Goal: Task Accomplishment & Management: Use online tool/utility

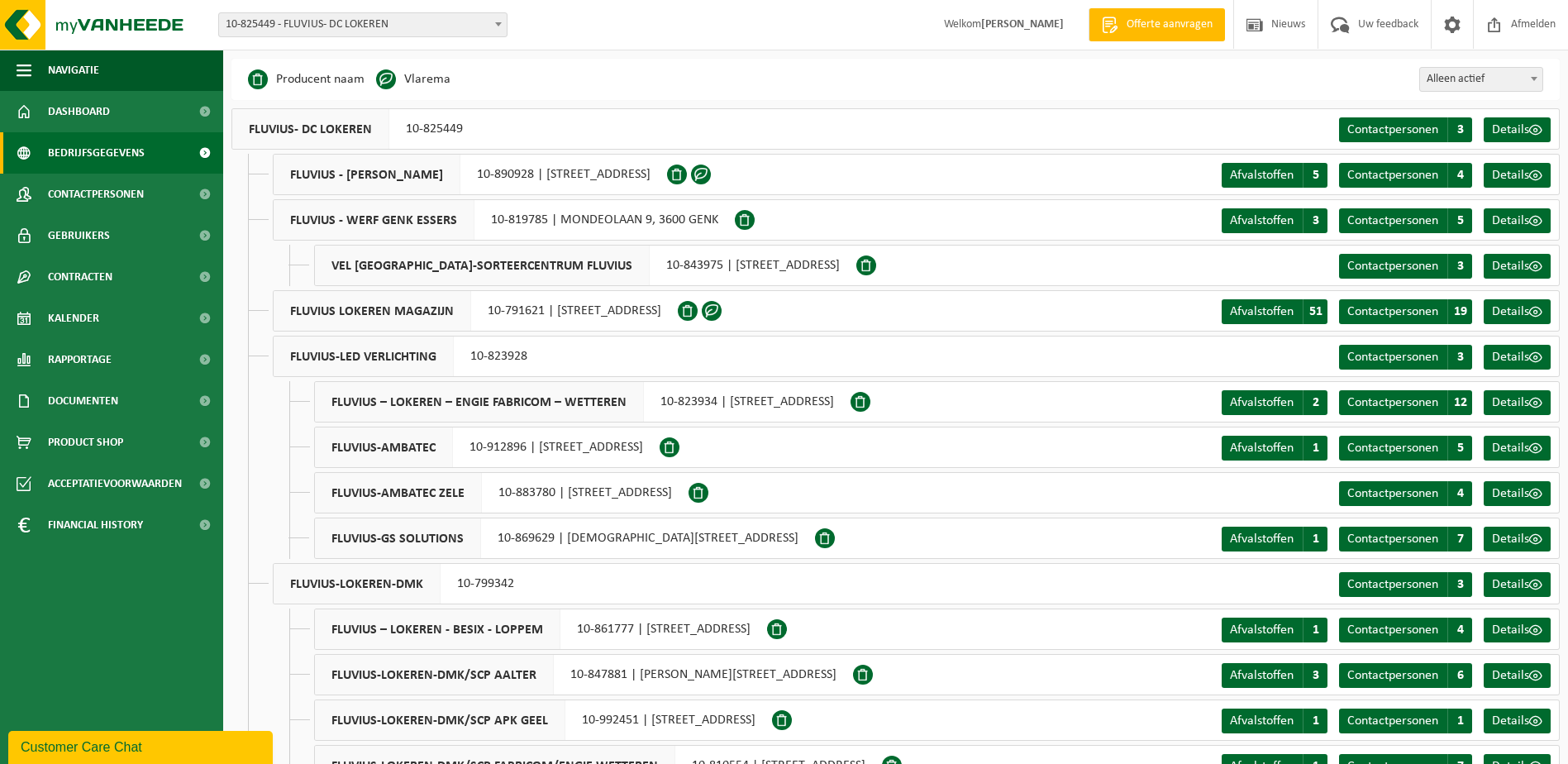
click at [404, 29] on span "10-825449 - FLUVIUS- DC LOKEREN" at bounding box center [363, 25] width 288 height 23
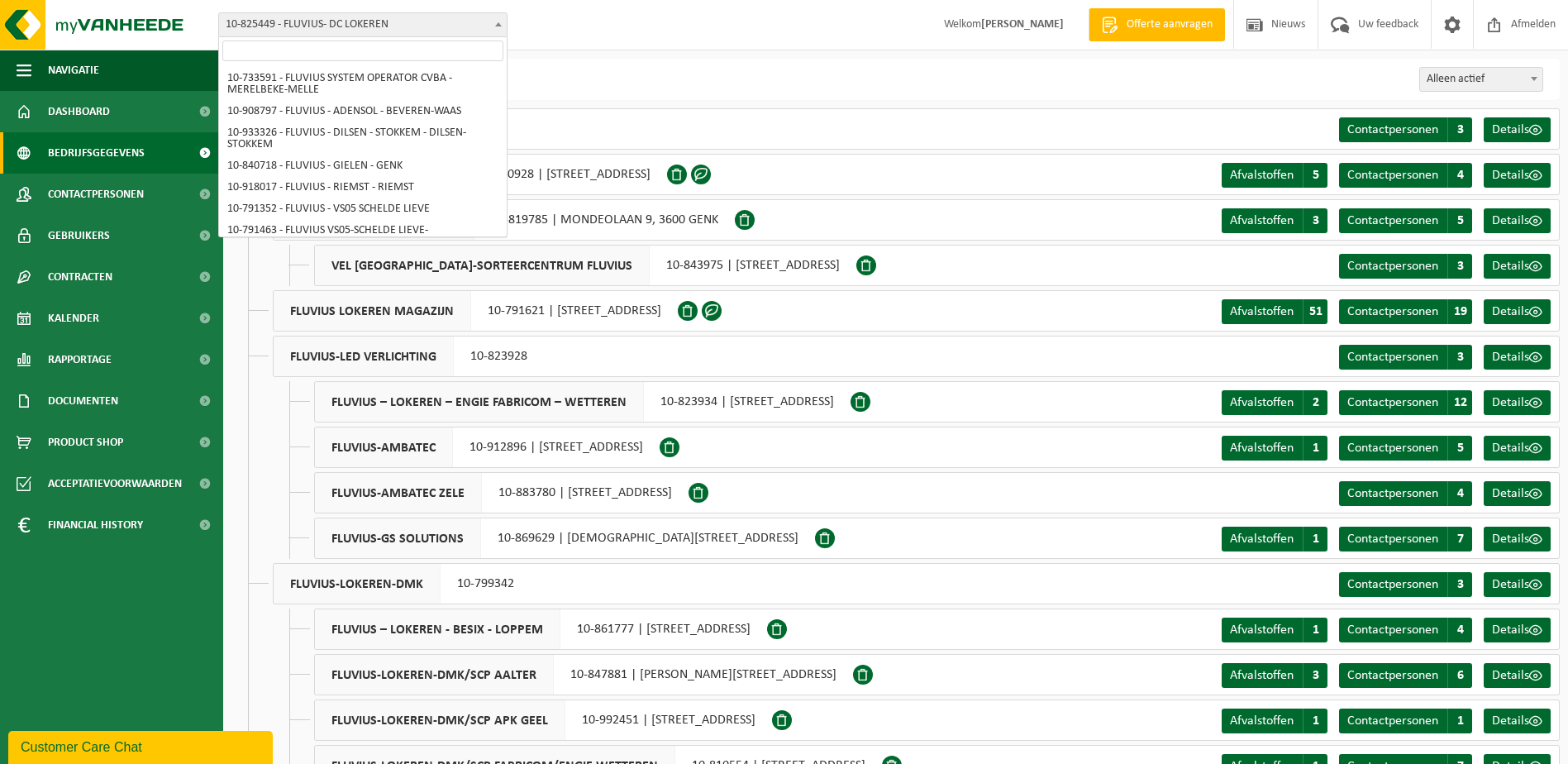
scroll to position [8721, 0]
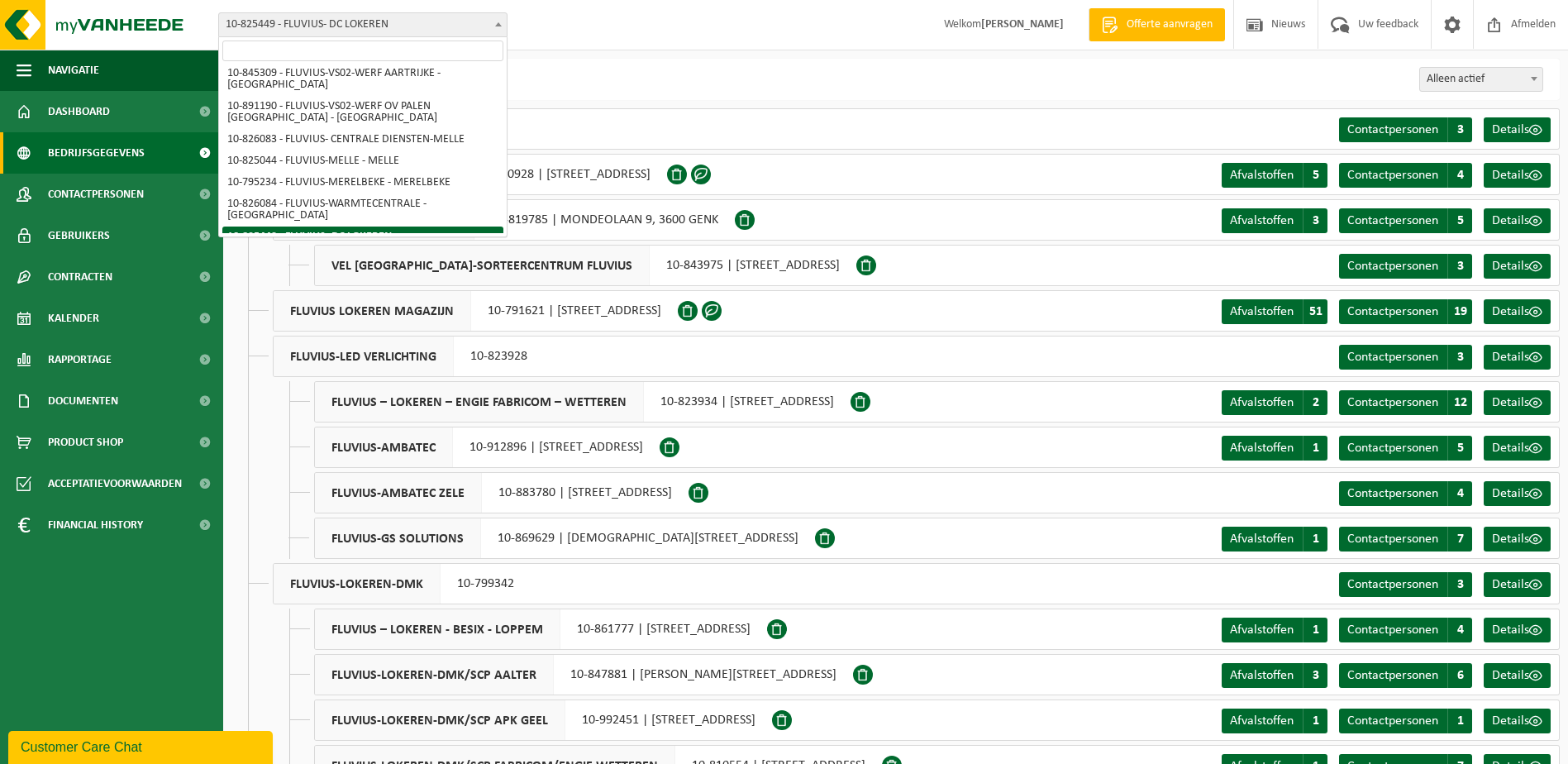
click at [395, 47] on input "search" at bounding box center [363, 51] width 281 height 21
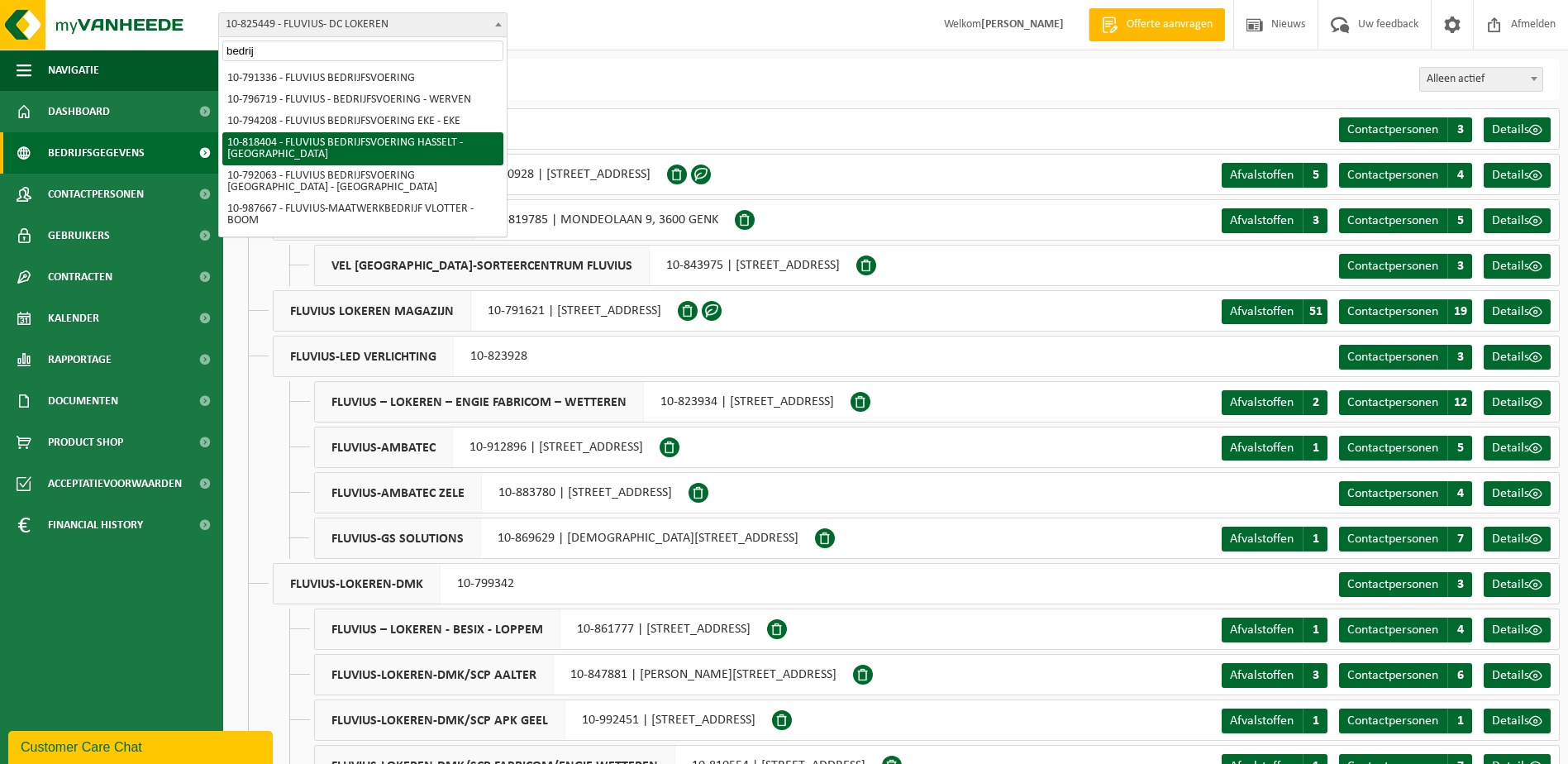
type input "bedrij"
select select "39062"
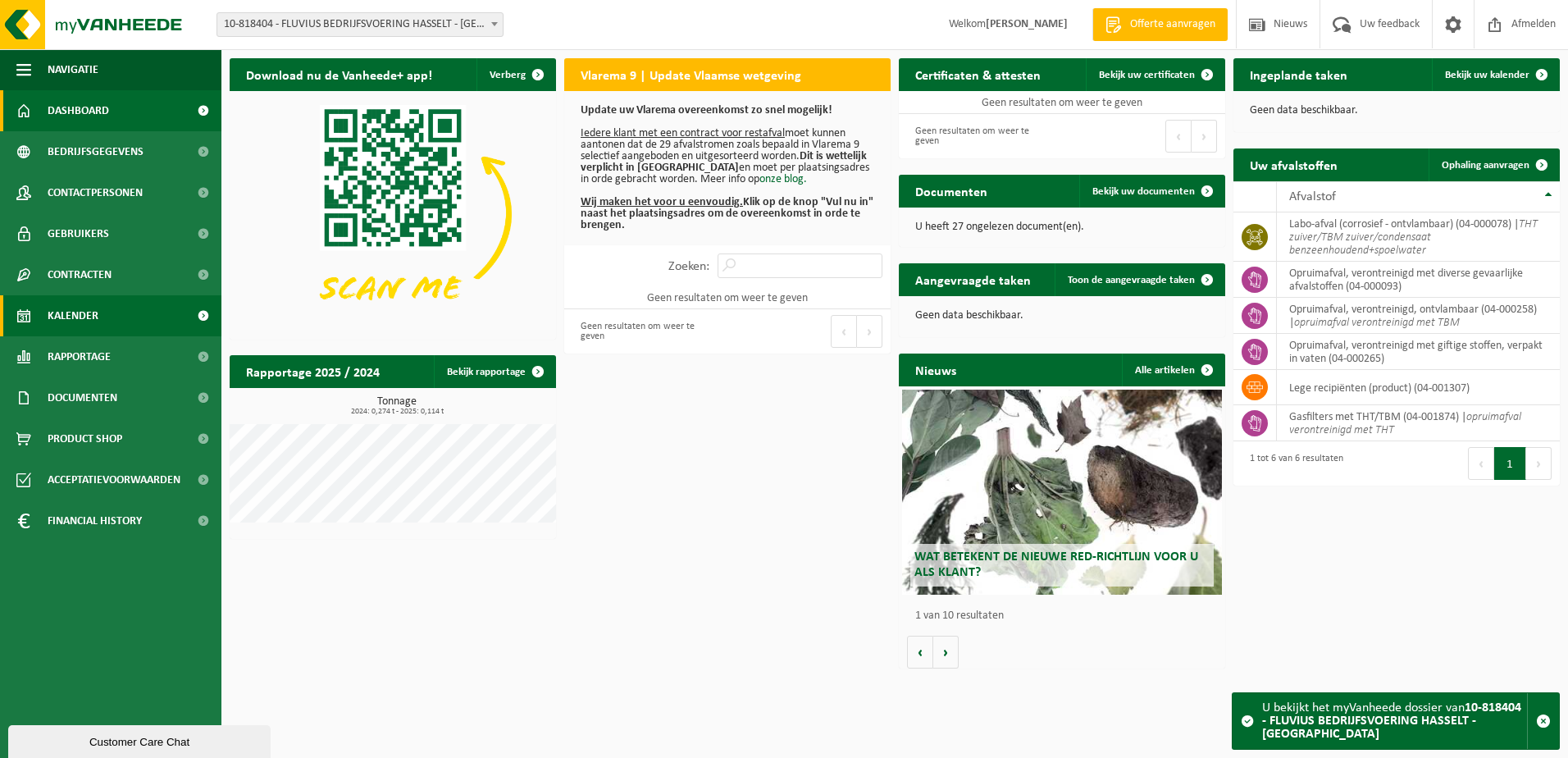
click at [72, 319] on span "Kalender" at bounding box center [73, 315] width 51 height 41
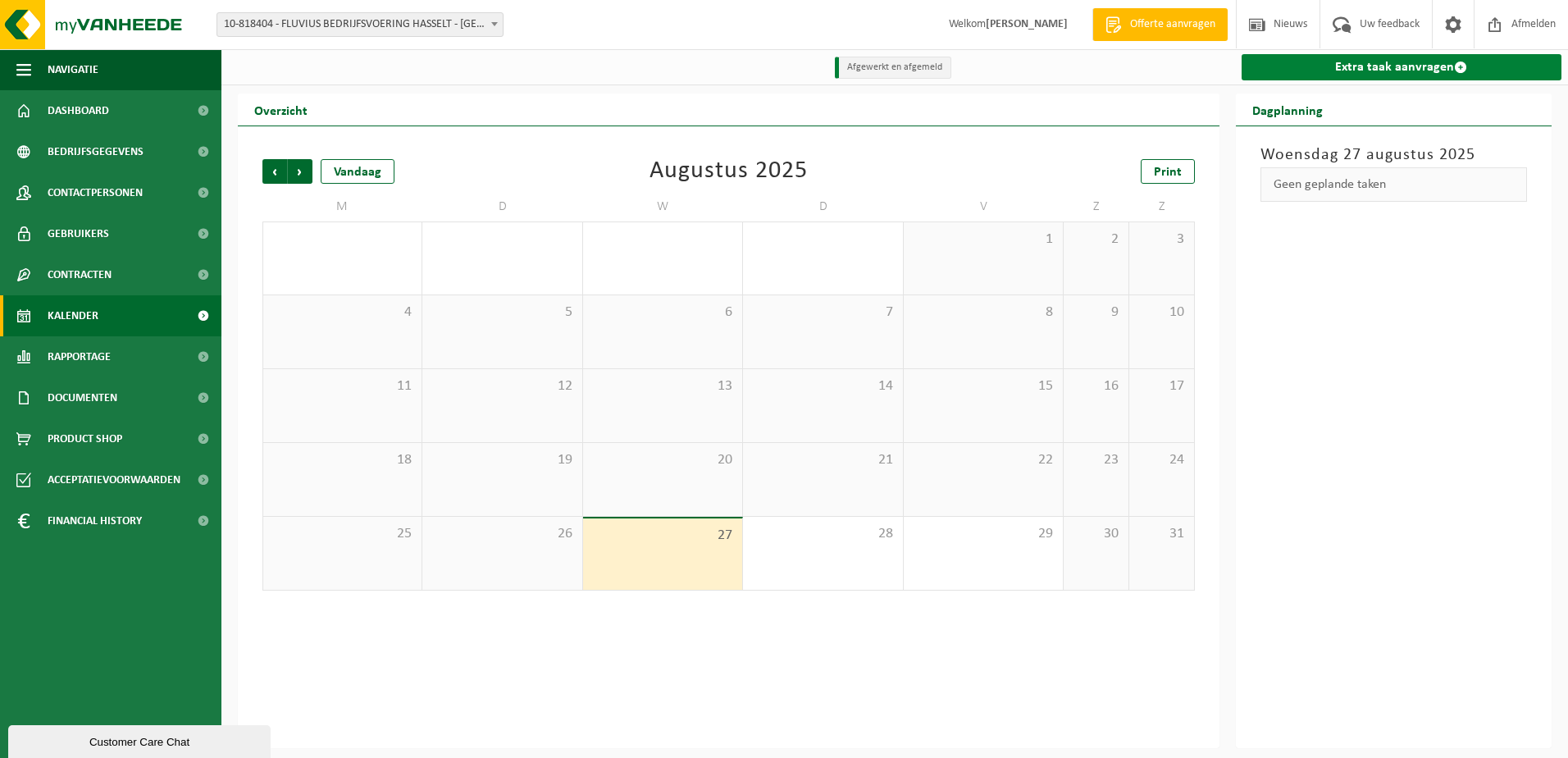
click at [1424, 71] on link "Extra taak aanvragen" at bounding box center [1402, 67] width 321 height 26
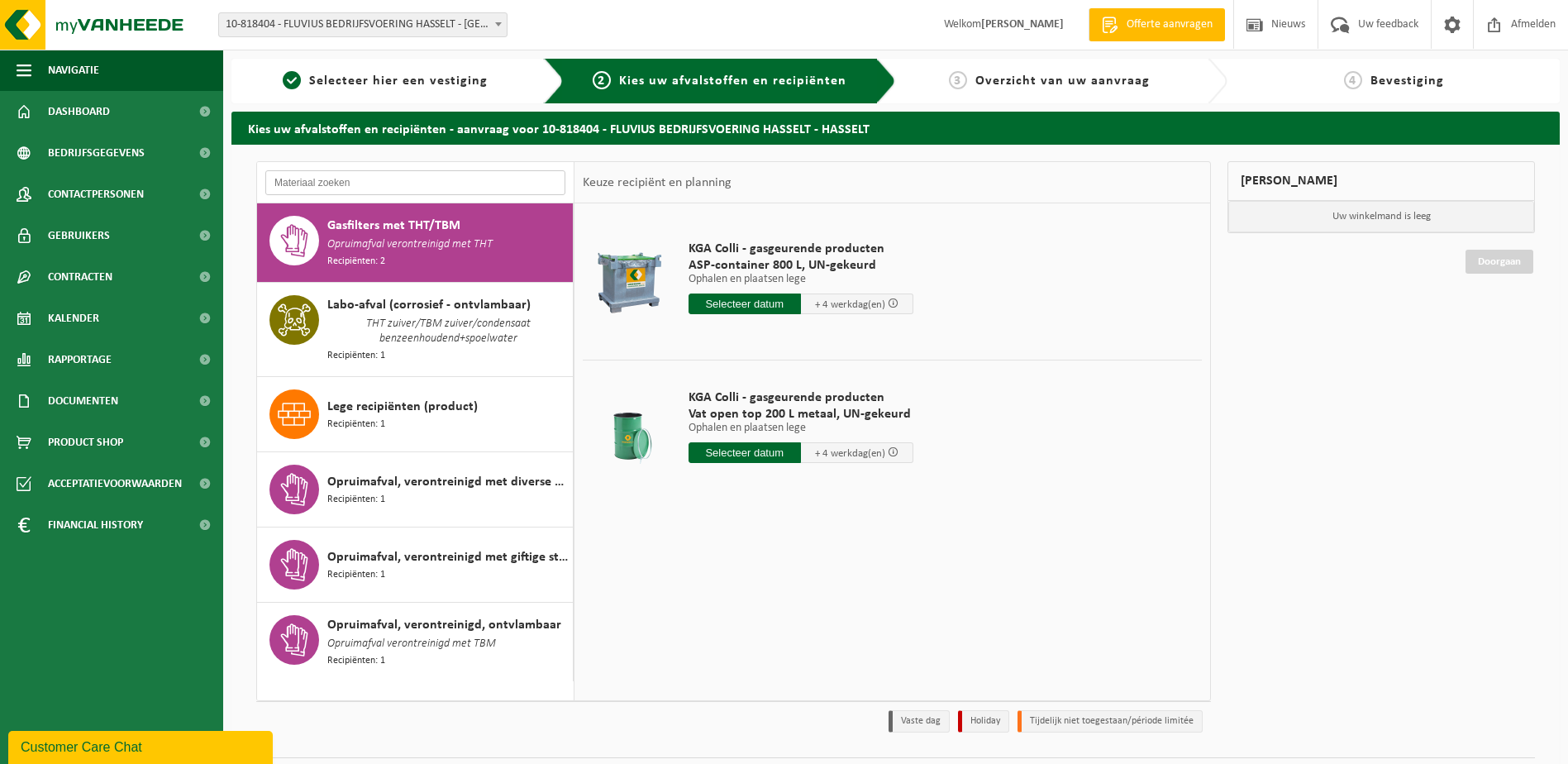
click at [365, 177] on input "text" at bounding box center [415, 183] width 300 height 25
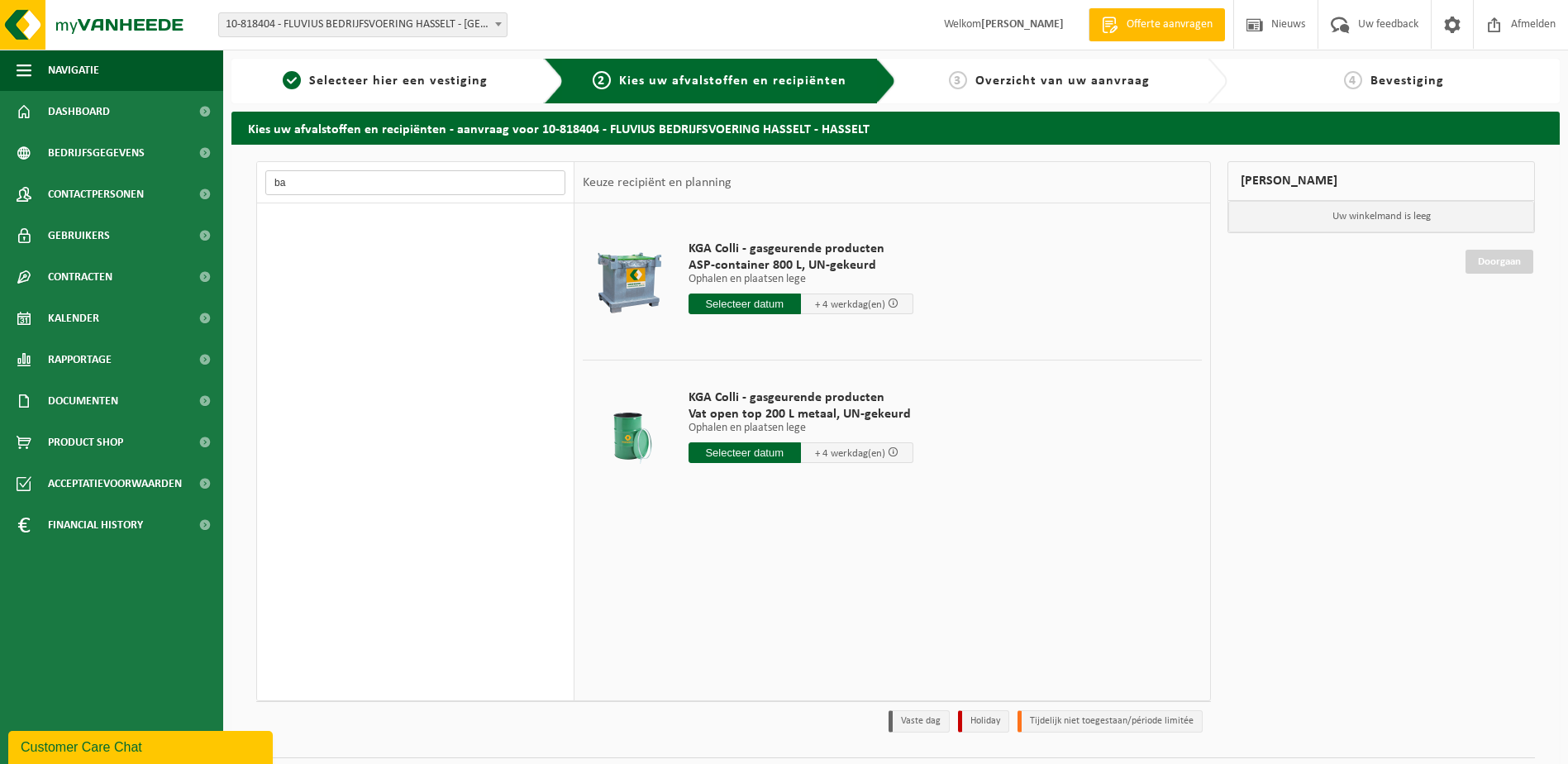
type input "b"
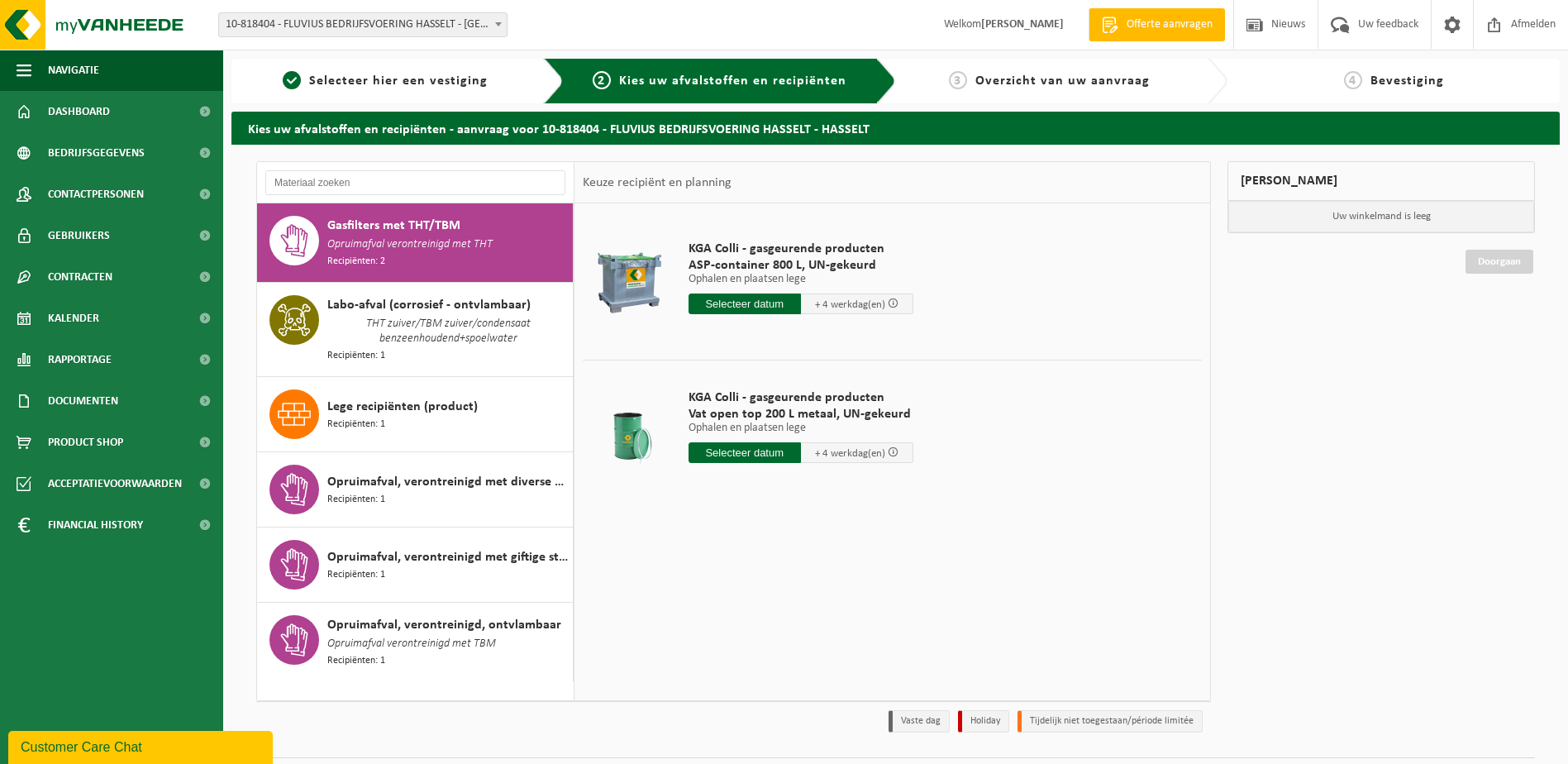
click at [428, 26] on span "10-818404 - FLUVIUS BEDRIJFSVOERING HASSELT - [GEOGRAPHIC_DATA]" at bounding box center [363, 25] width 288 height 23
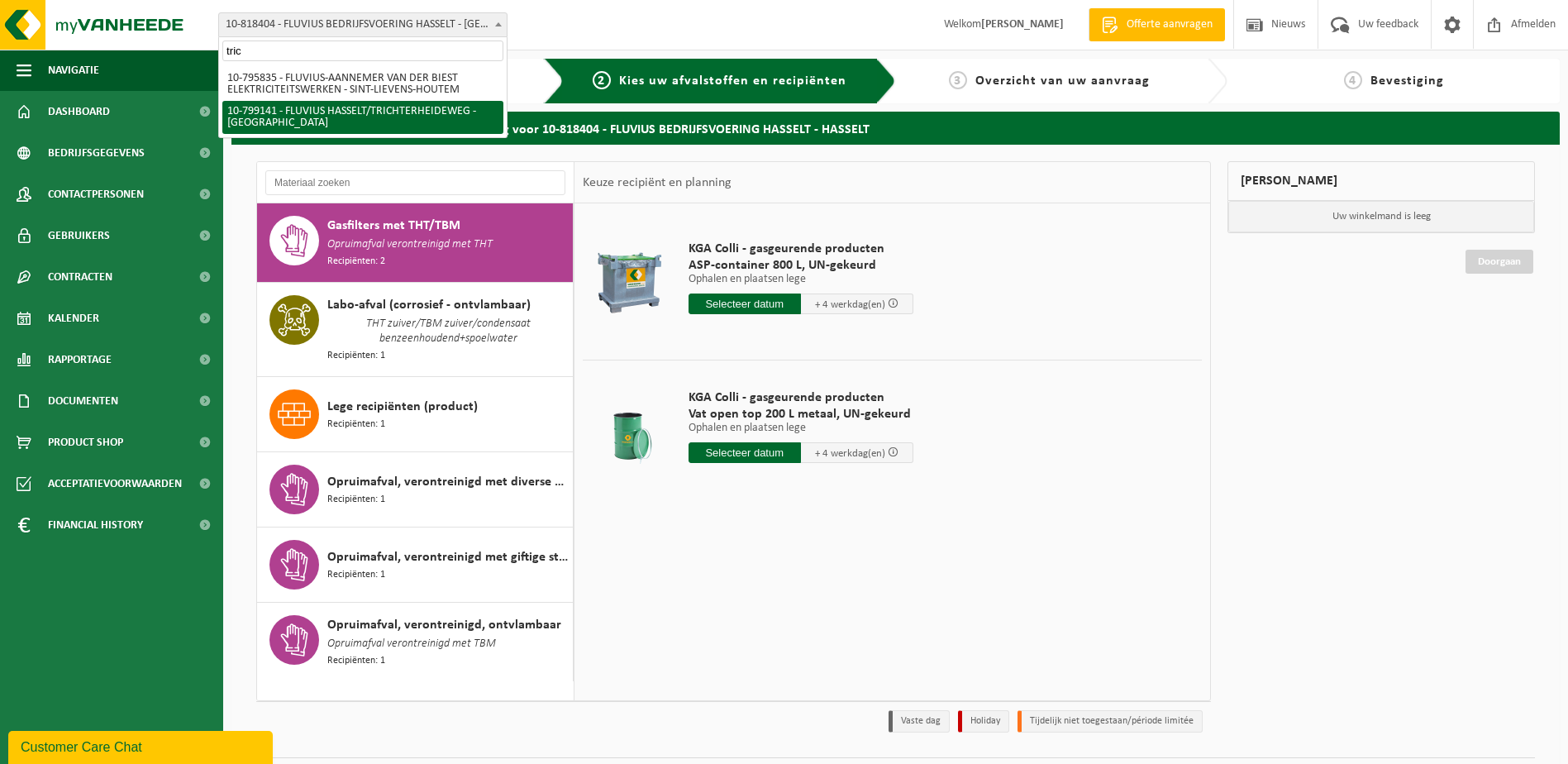
type input "tric"
select select "33188"
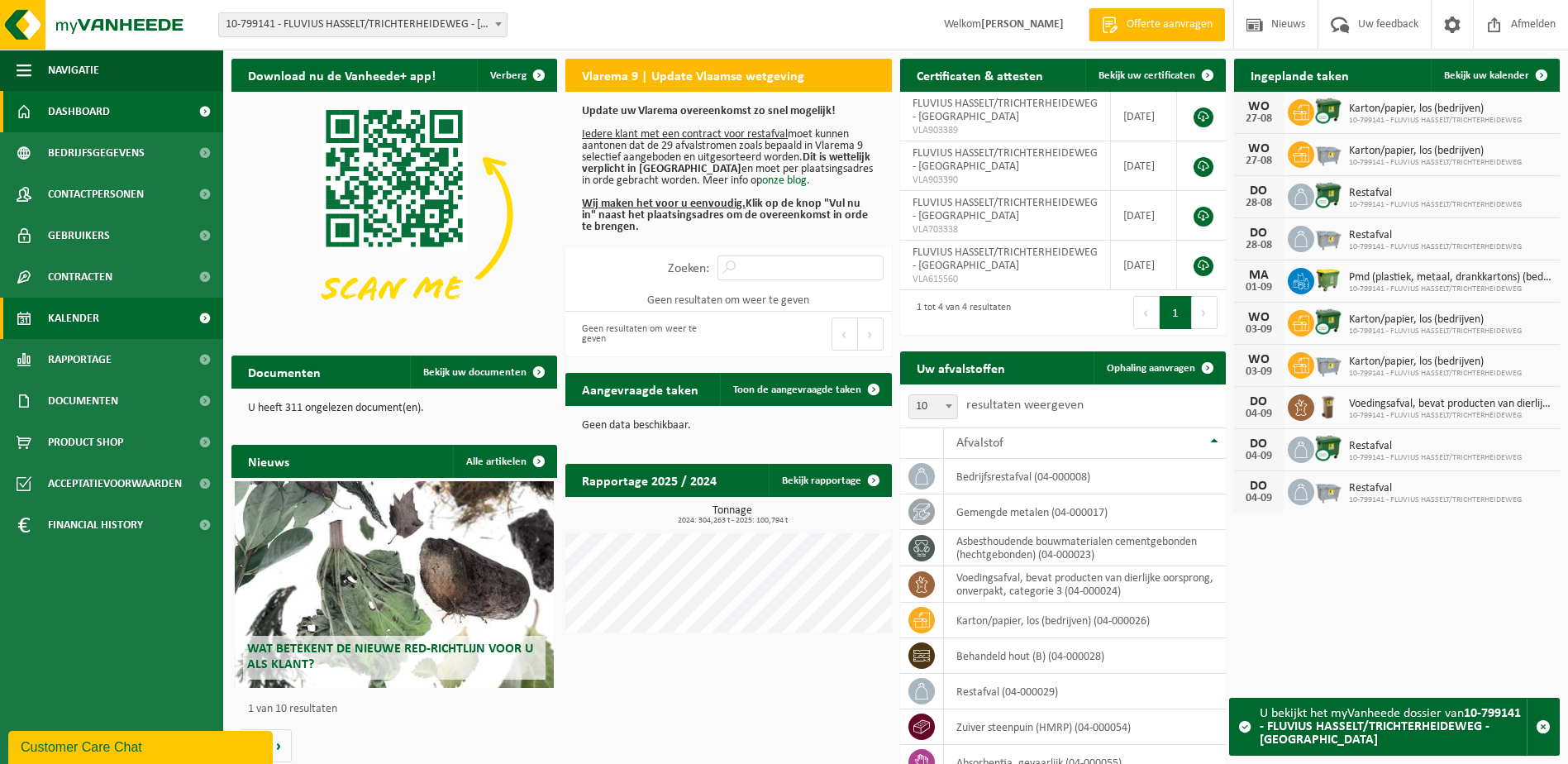
click at [99, 321] on link "Kalender" at bounding box center [111, 318] width 223 height 41
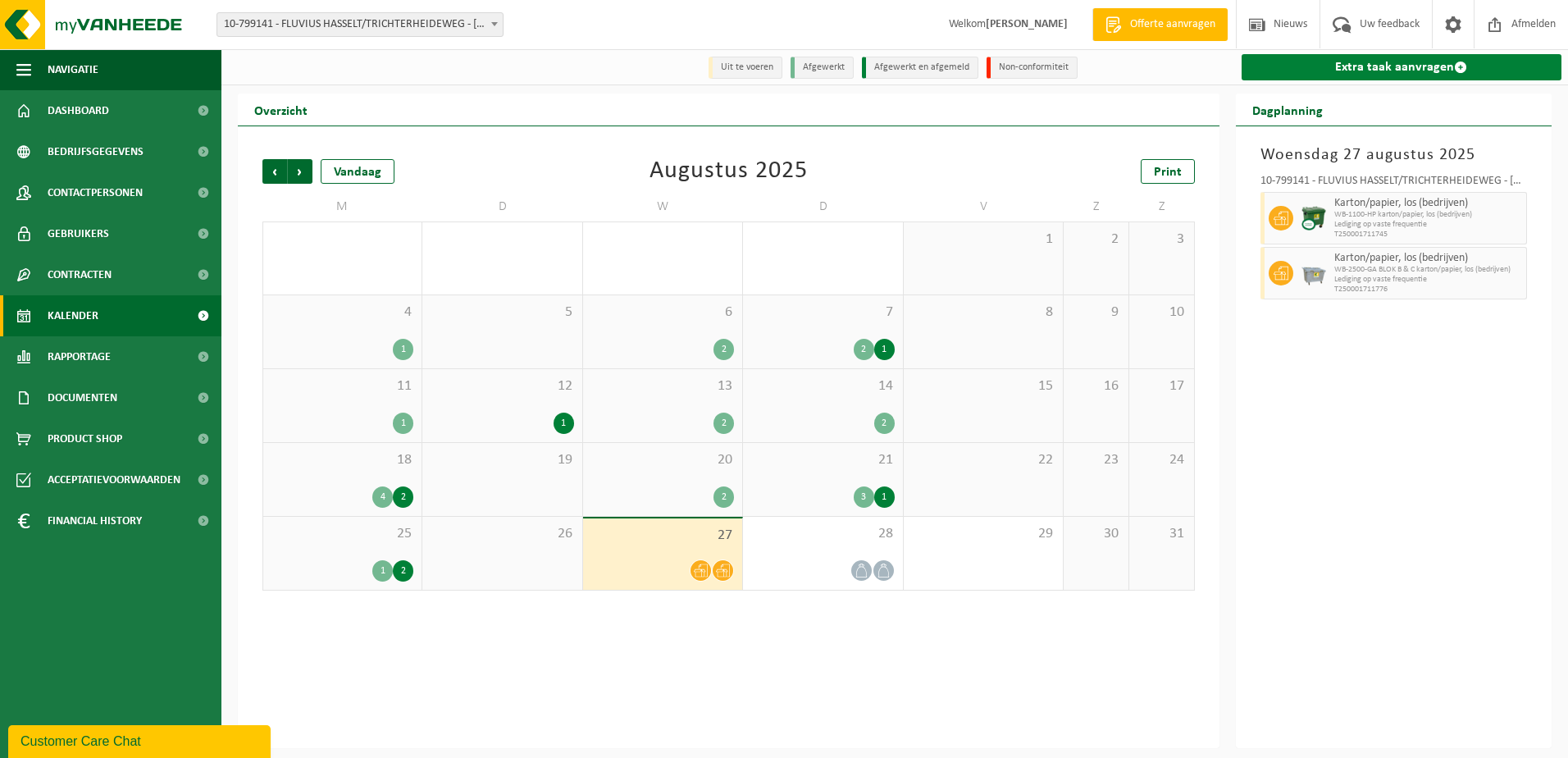
click at [1419, 55] on link "Extra taak aanvragen" at bounding box center [1402, 67] width 321 height 26
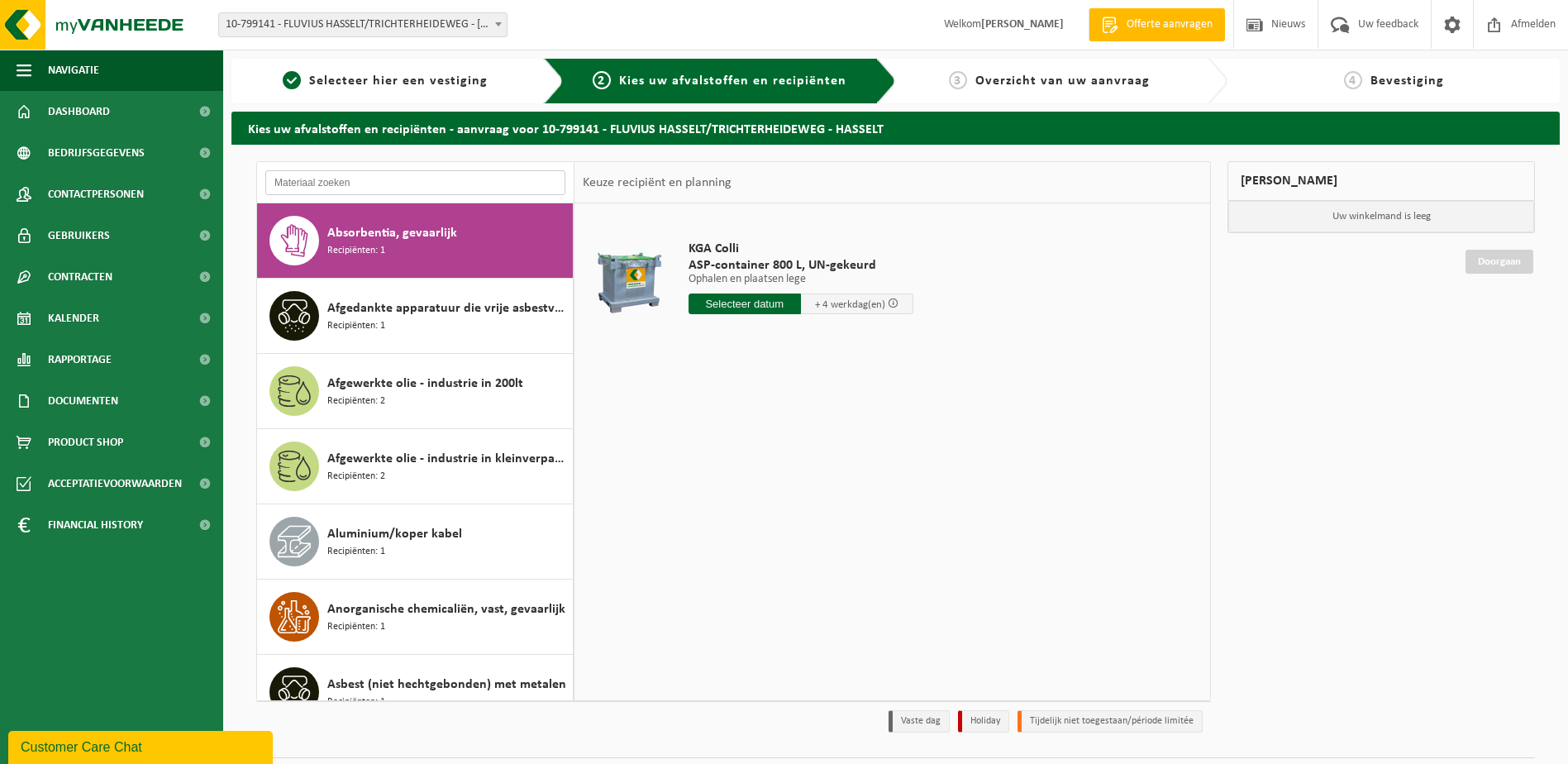
click at [419, 184] on input "text" at bounding box center [415, 183] width 300 height 25
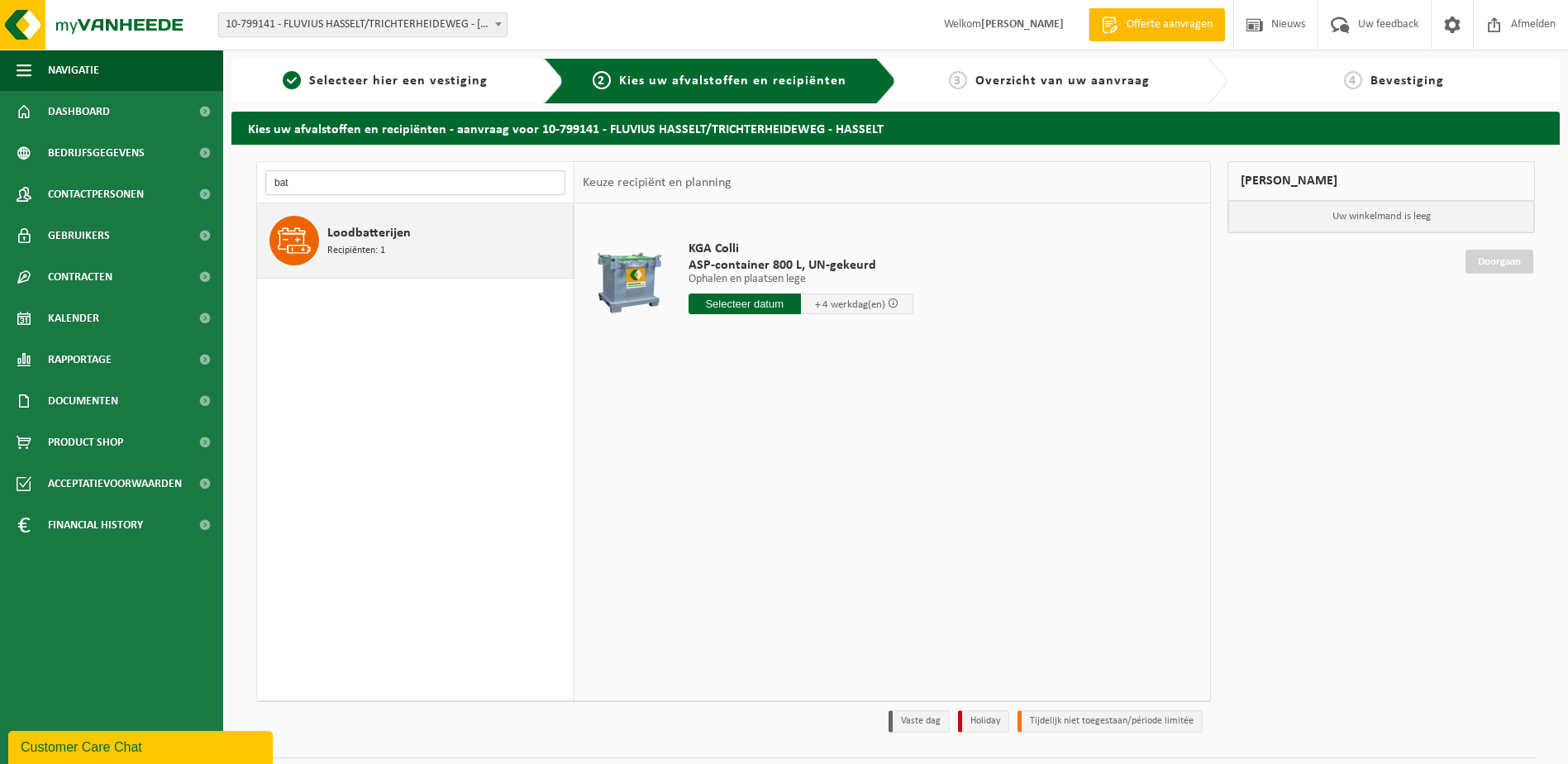
type input "bat"
click at [392, 234] on span "Loodbatterijen" at bounding box center [369, 233] width 83 height 20
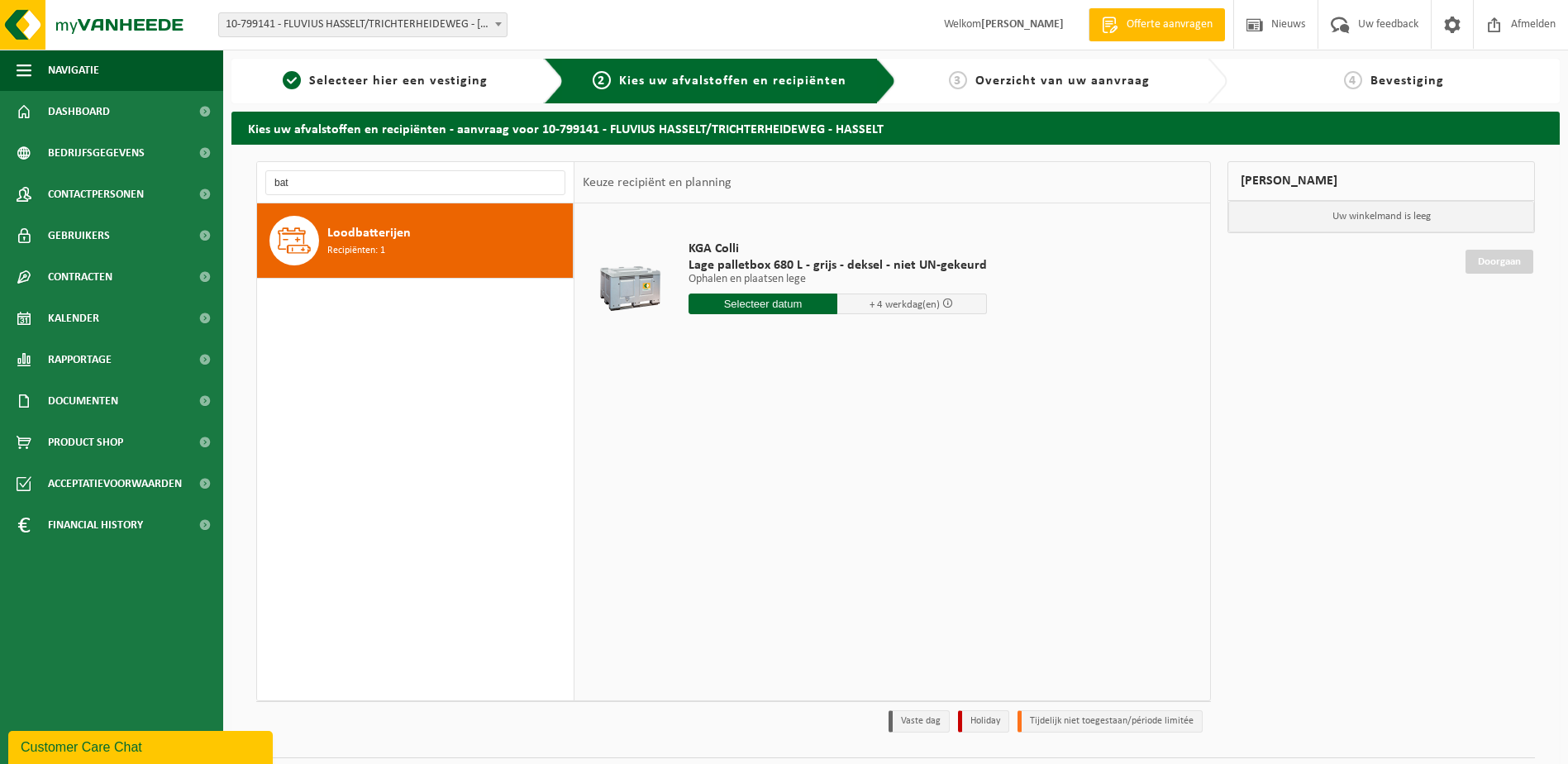
click at [759, 305] on input "text" at bounding box center [763, 304] width 149 height 21
click at [787, 503] on div "28" at bounding box center [790, 503] width 29 height 26
type input "Van 2025-08-28"
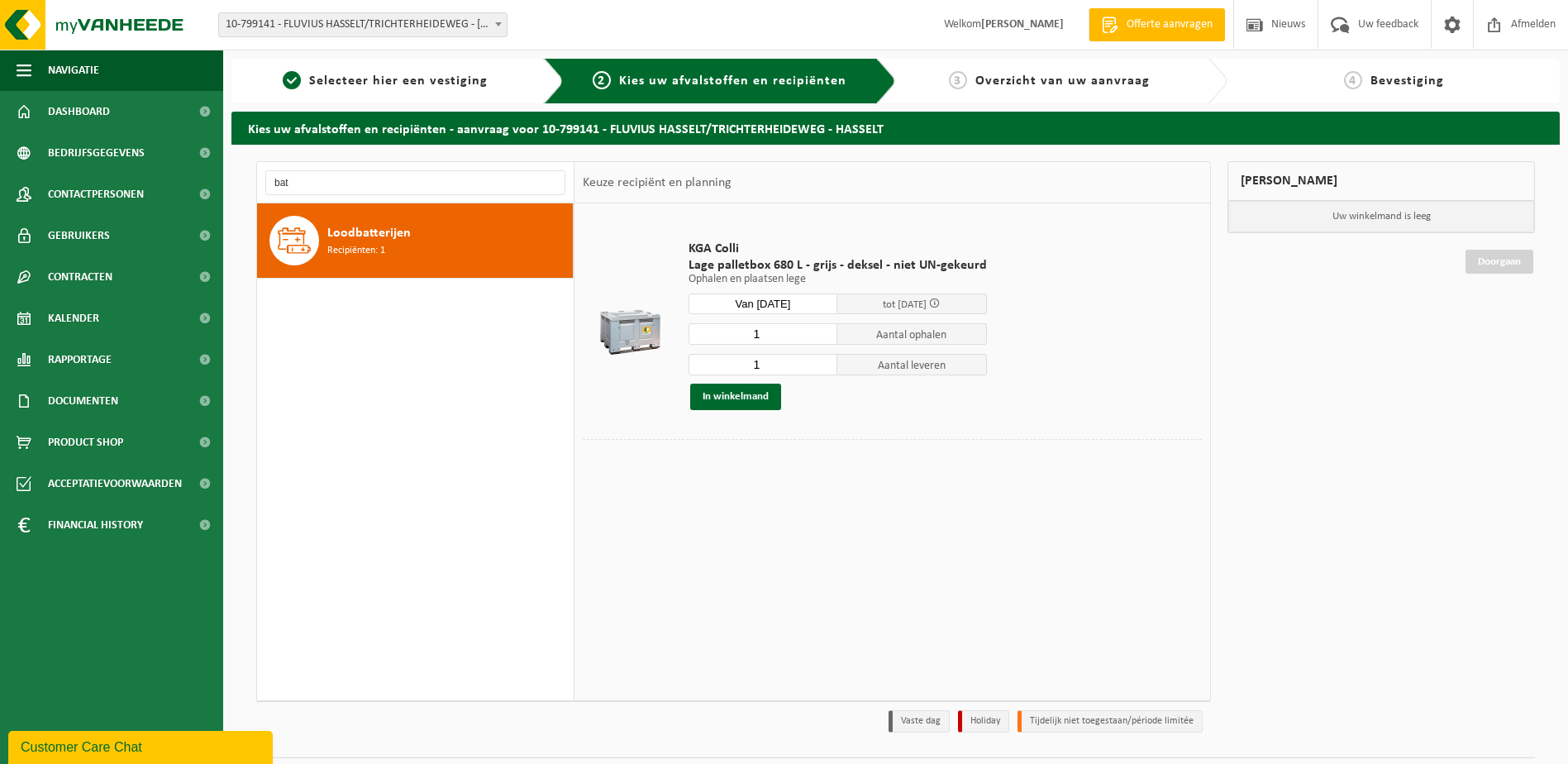
click at [766, 339] on input "1" at bounding box center [763, 334] width 149 height 21
type input "2"
click at [759, 363] on input "1" at bounding box center [763, 364] width 149 height 21
type input "2"
click at [720, 392] on button "In winkelmand" at bounding box center [736, 397] width 91 height 26
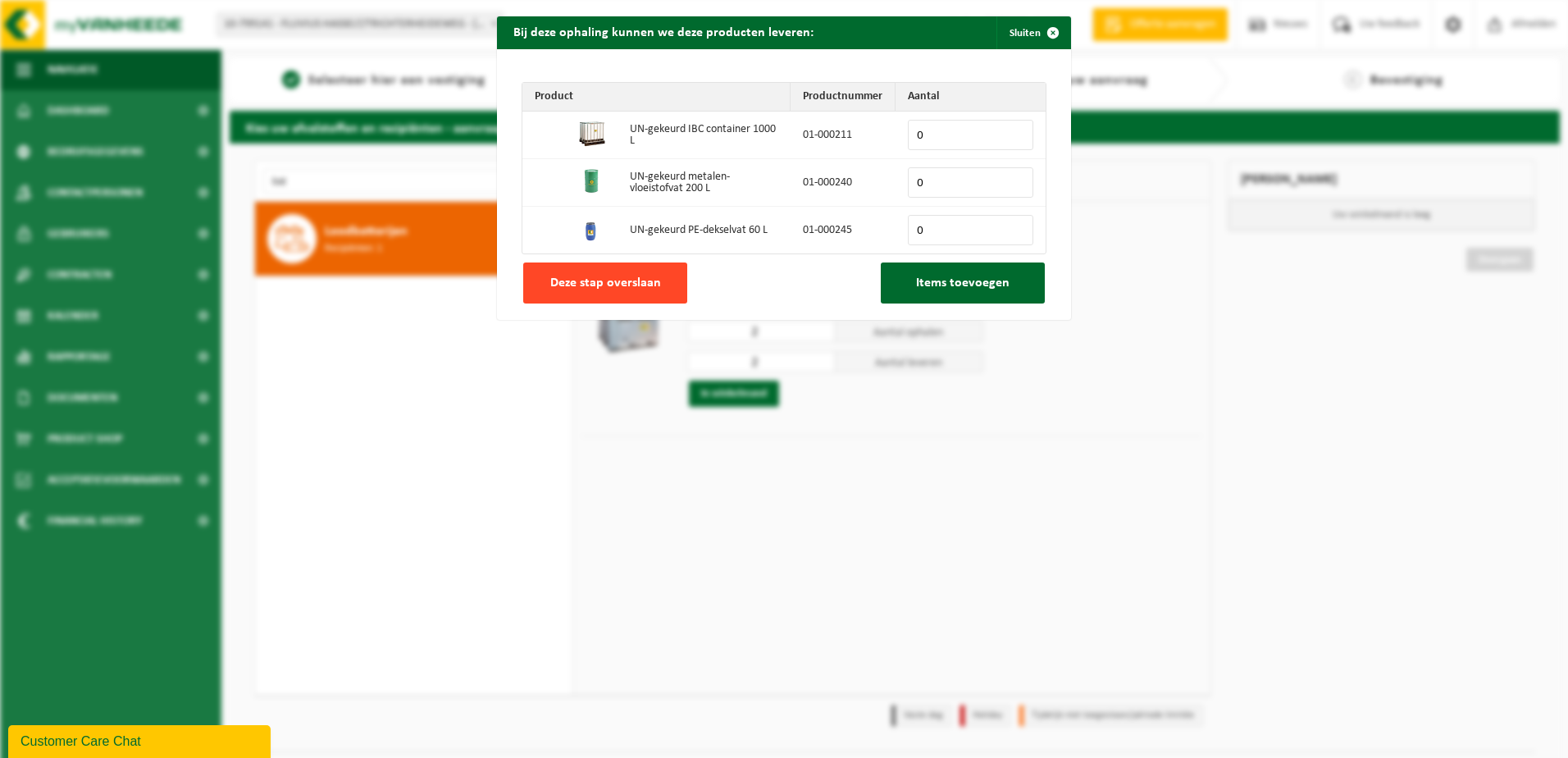
click at [639, 285] on span "Deze stap overslaan" at bounding box center [605, 282] width 111 height 13
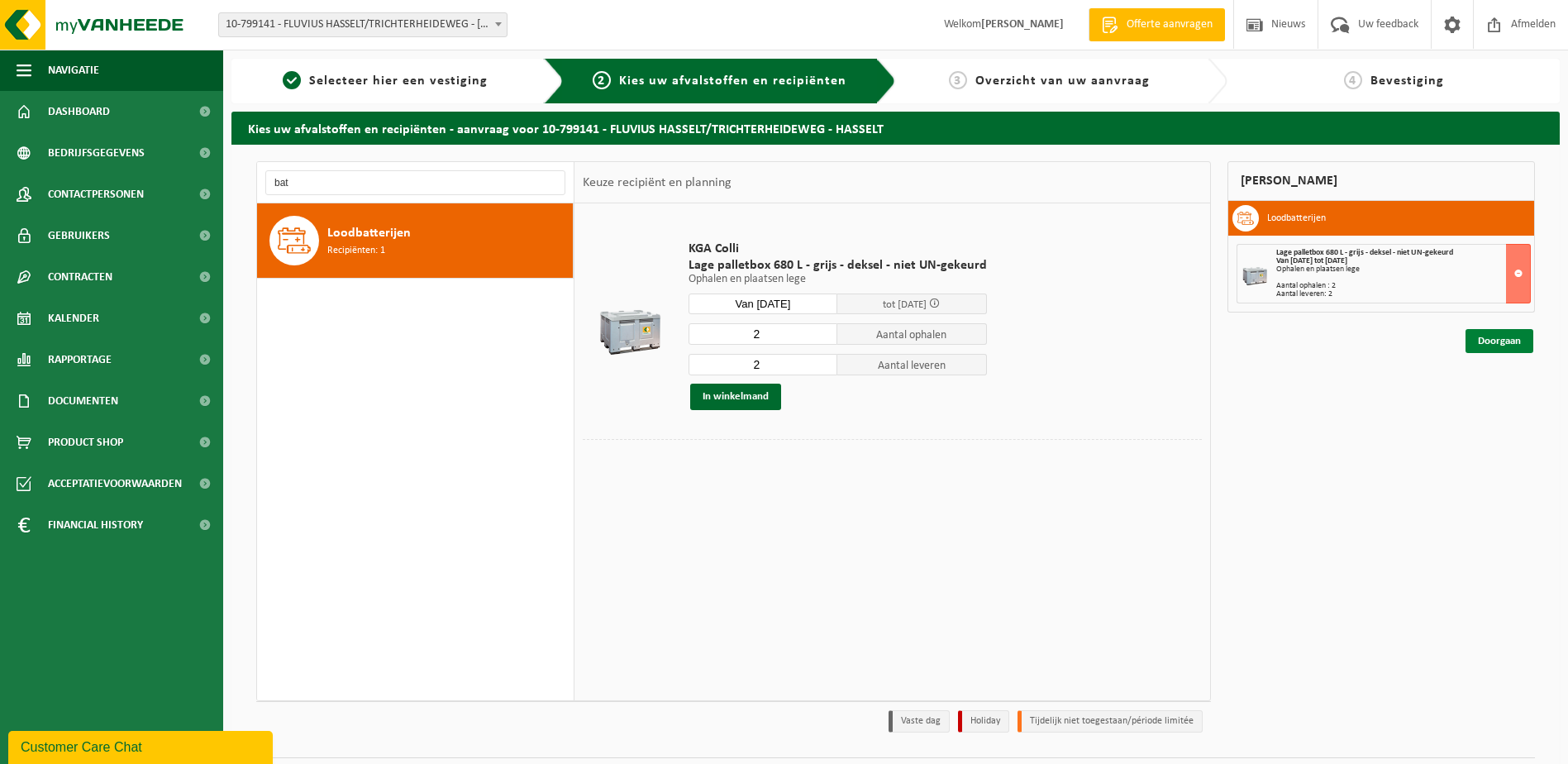
click at [1492, 341] on link "Doorgaan" at bounding box center [1500, 341] width 68 height 24
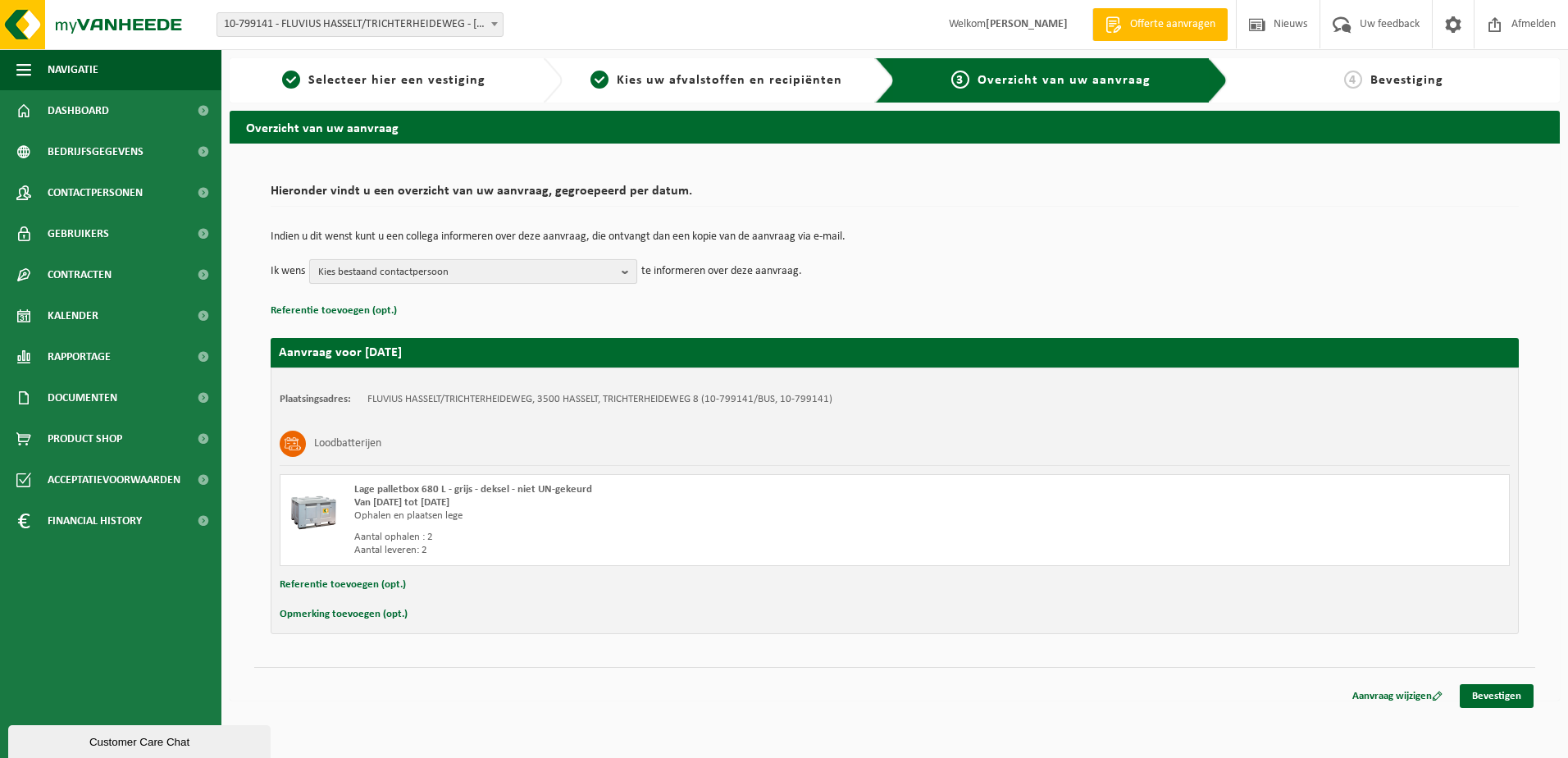
click at [619, 270] on button "Kies bestaand contactpersoon" at bounding box center [473, 272] width 328 height 24
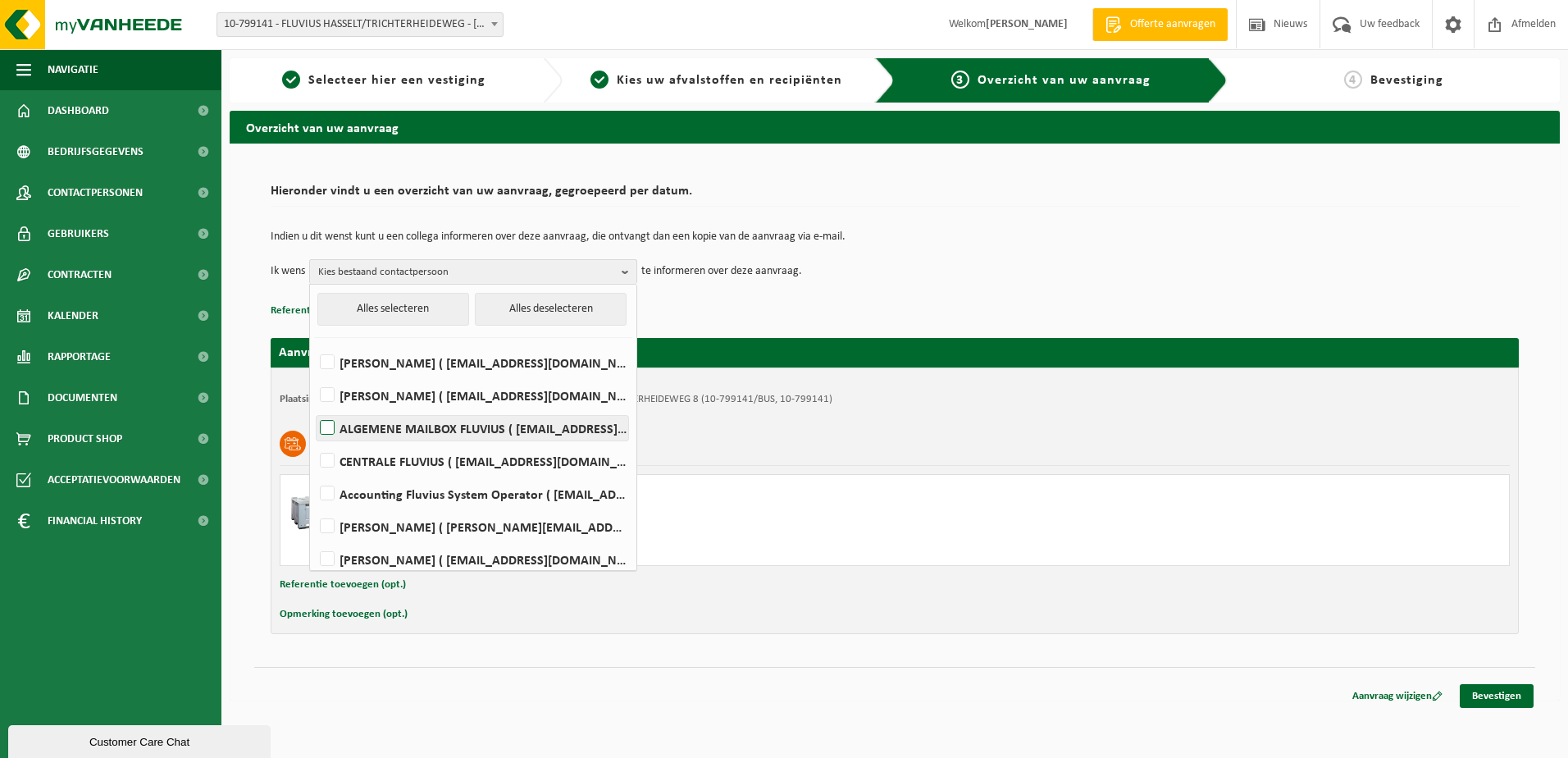
click at [553, 421] on label "ALGEMENE MAILBOX FLUVIUS ( fluvius-logistiek-afvalbeheer@fluvius.be )" at bounding box center [472, 428] width 312 height 24
click at [314, 408] on input "ALGEMENE MAILBOX FLUVIUS ( fluvius-logistiek-afvalbeheer@fluvius.be )" at bounding box center [314, 407] width 1 height 1
checkbox input "true"
click at [1487, 685] on link "Bevestigen" at bounding box center [1497, 695] width 74 height 24
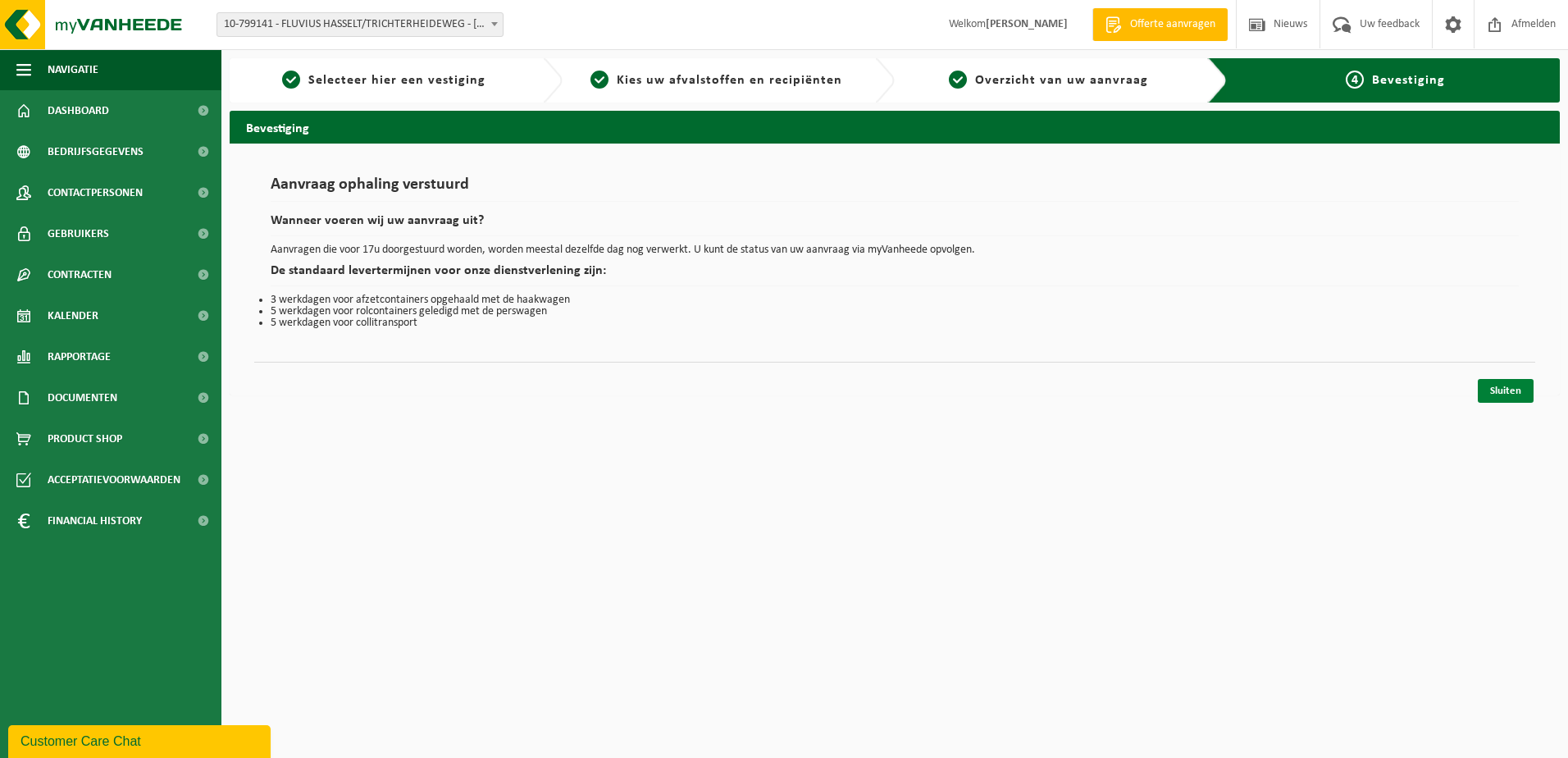
click at [1507, 390] on link "Sluiten" at bounding box center [1506, 390] width 56 height 24
